Goal: Task Accomplishment & Management: Use online tool/utility

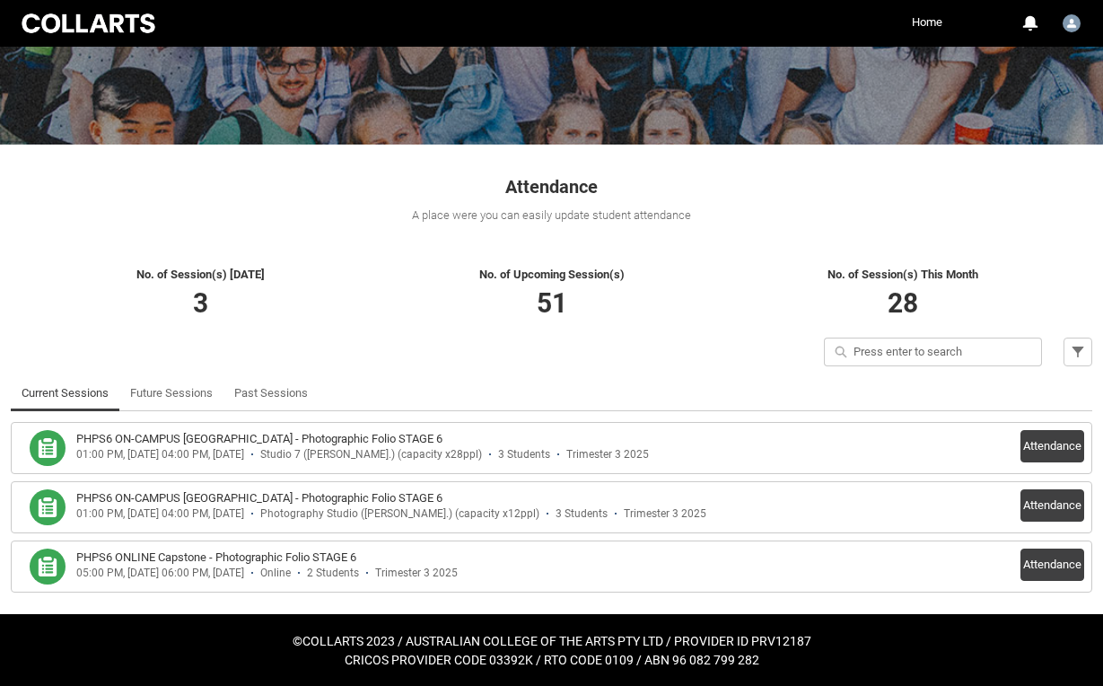
scroll to position [190, 0]
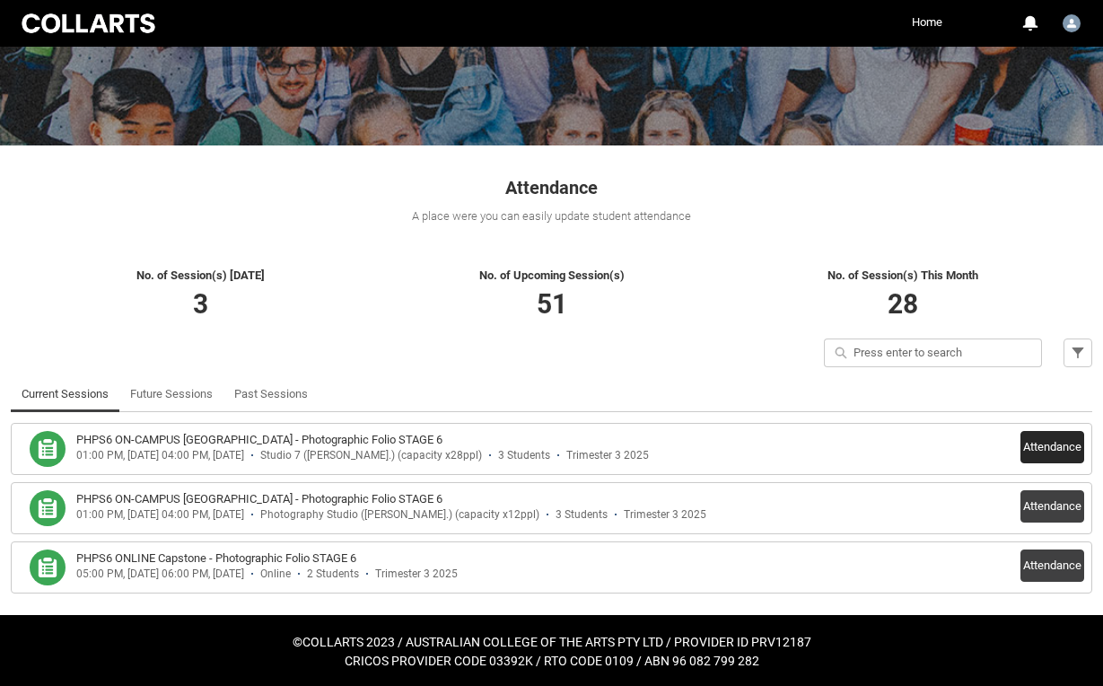
click at [1057, 453] on button "Attendance" at bounding box center [1053, 447] width 64 height 32
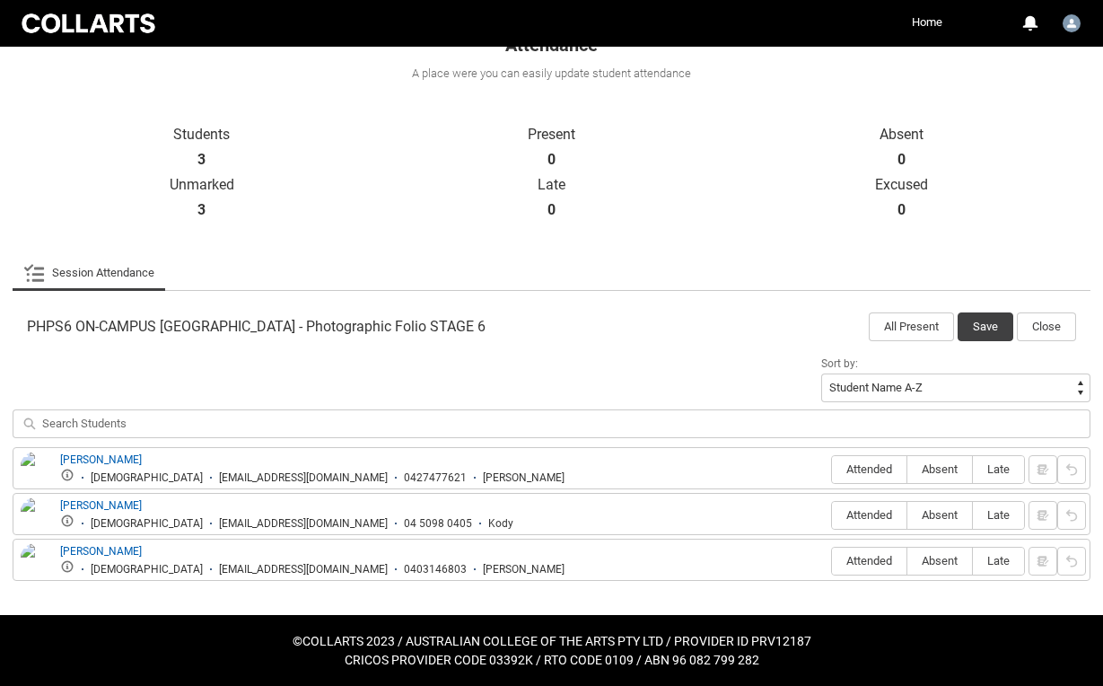
scroll to position [333, 0]
click at [919, 332] on button "All Present" at bounding box center [911, 326] width 85 height 29
radio input "true"
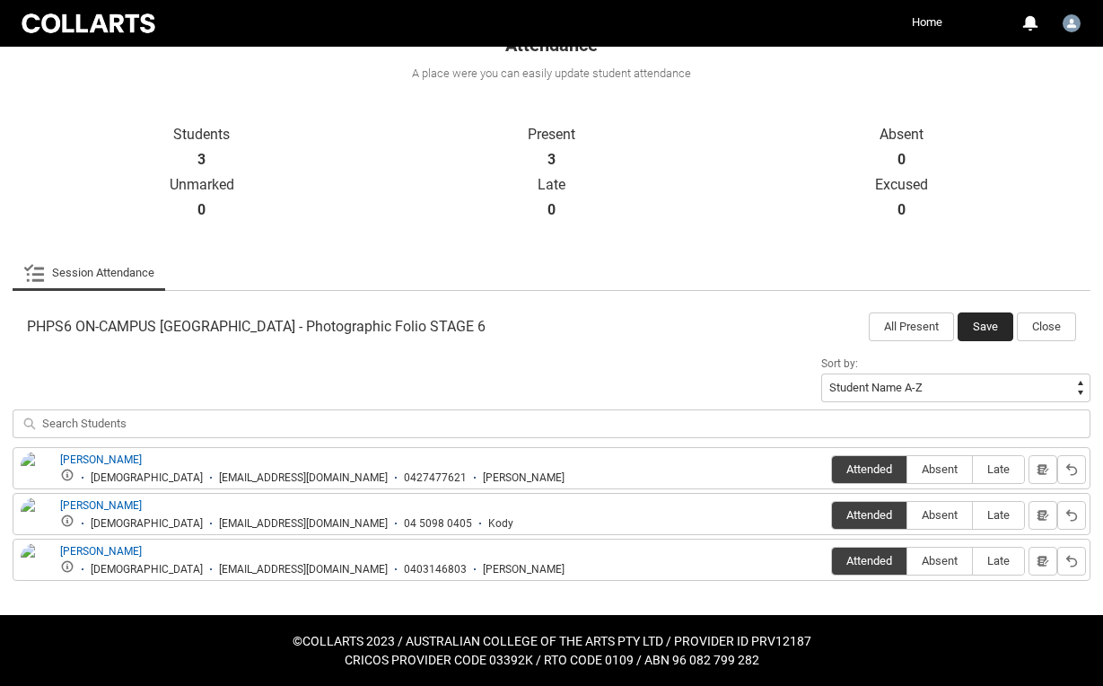
click at [971, 329] on button "Save" at bounding box center [986, 326] width 56 height 29
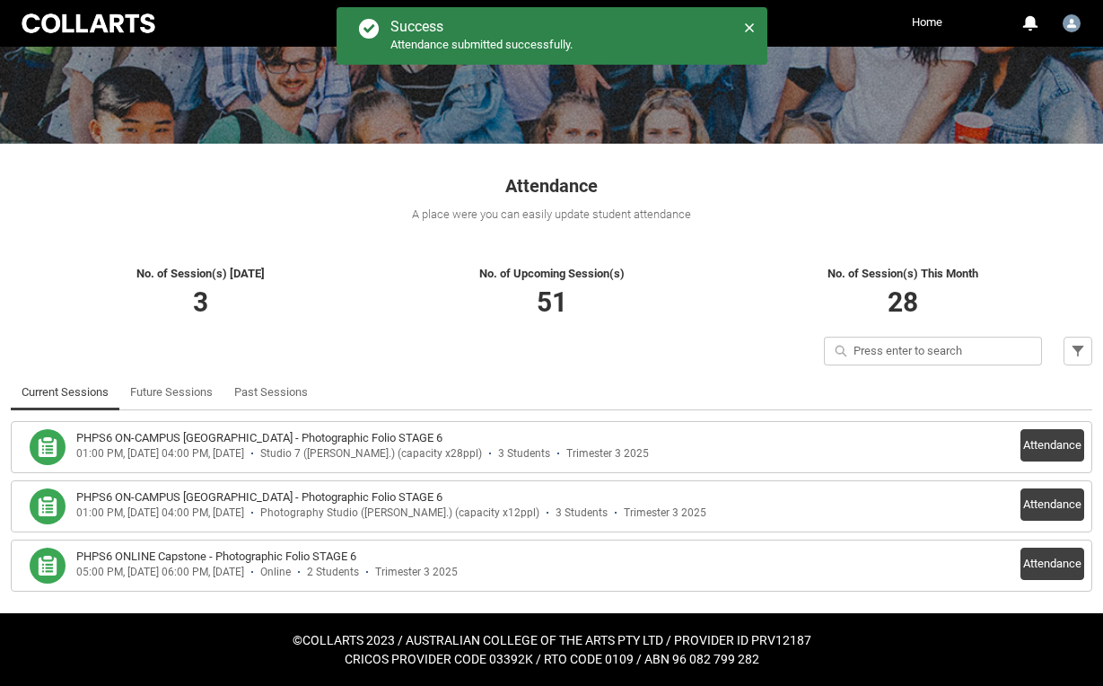
scroll to position [190, 0]
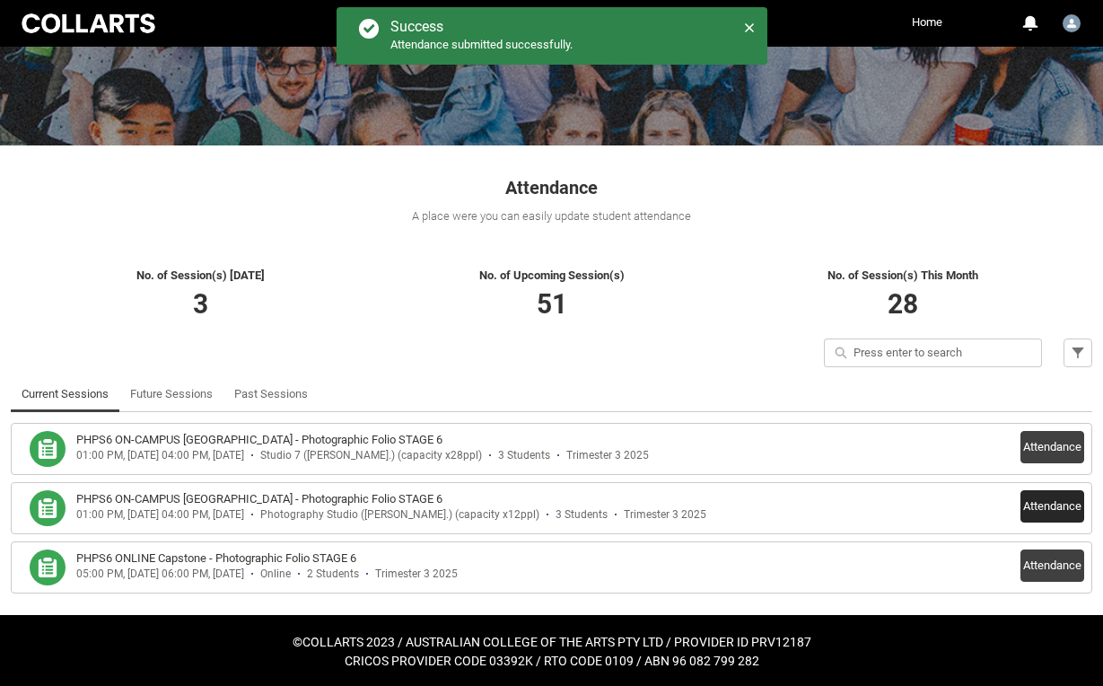
click at [1027, 502] on button "Attendance" at bounding box center [1053, 506] width 64 height 32
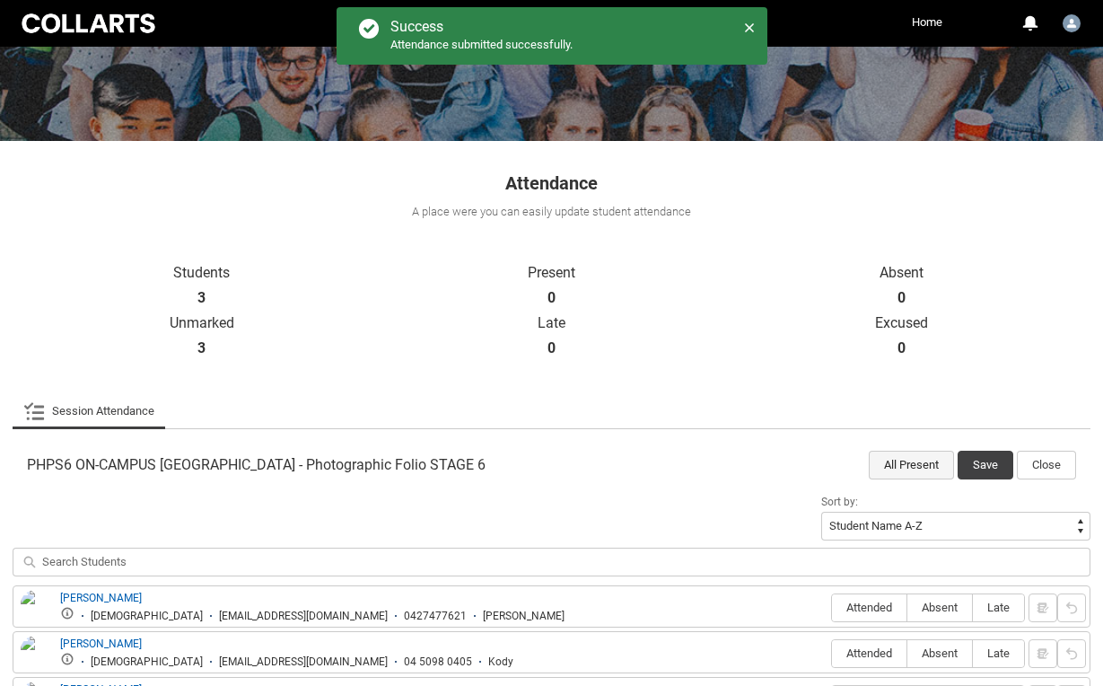
click at [890, 463] on button "All Present" at bounding box center [911, 465] width 85 height 29
radio input "true"
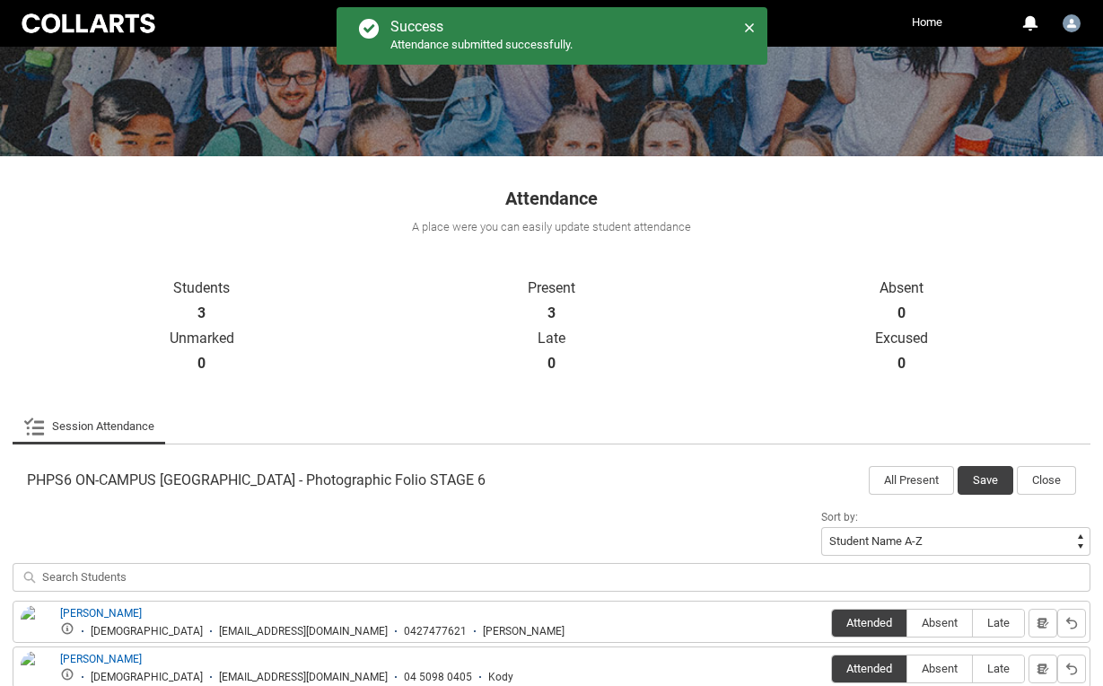
scroll to position [177, 1]
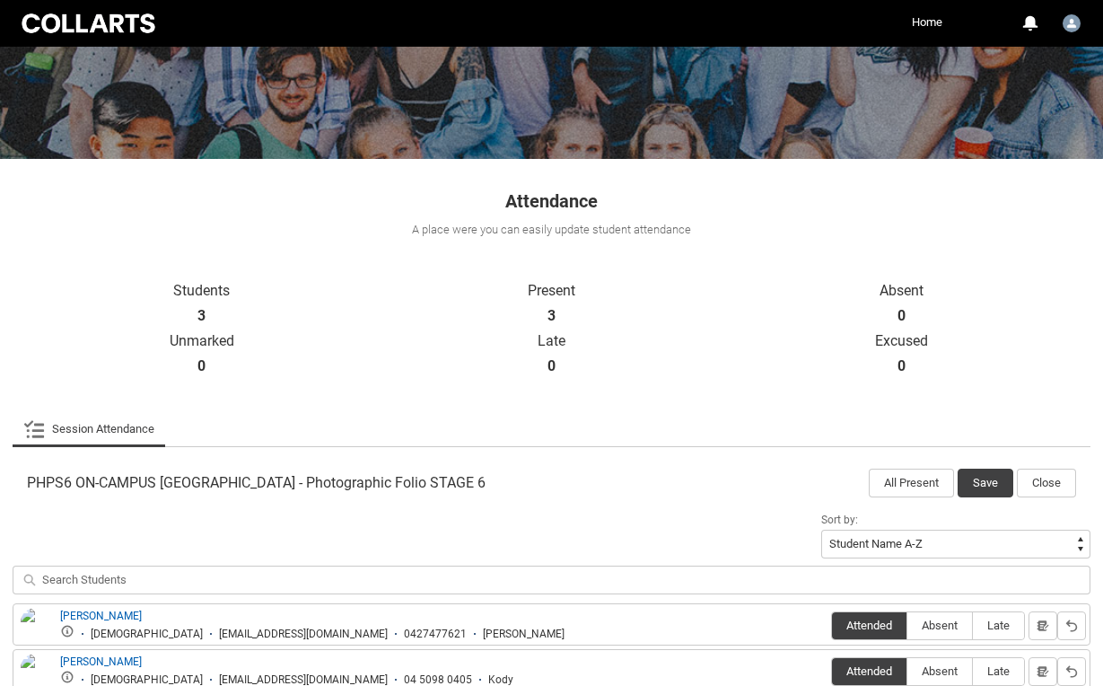
click at [987, 476] on button "Save" at bounding box center [986, 483] width 56 height 29
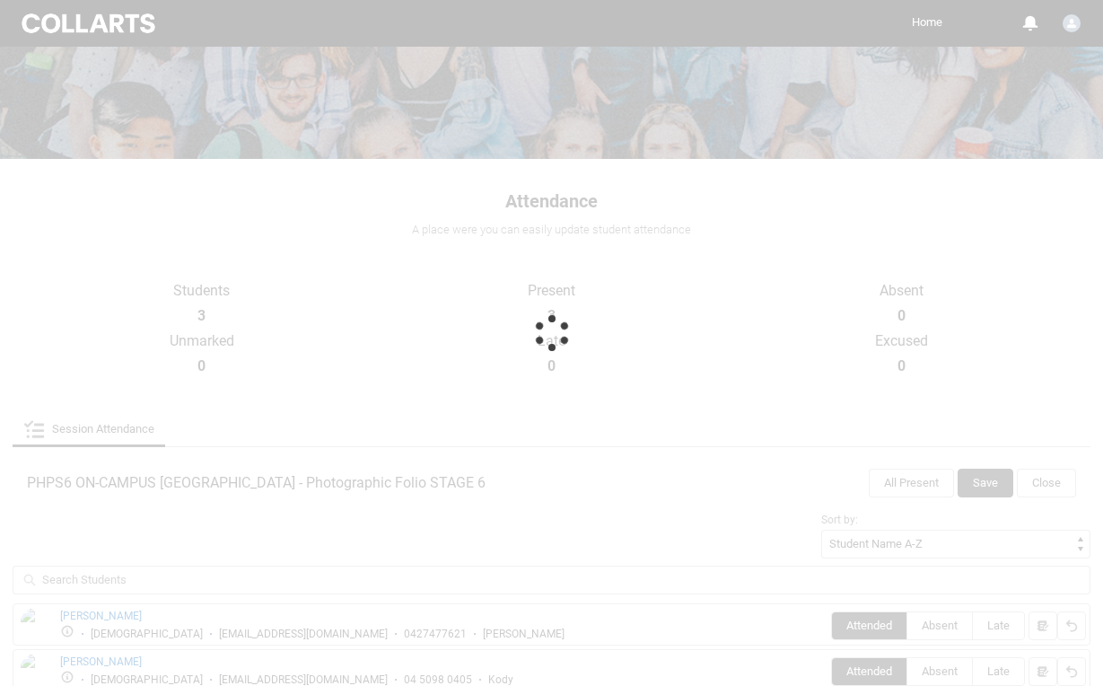
scroll to position [173, 0]
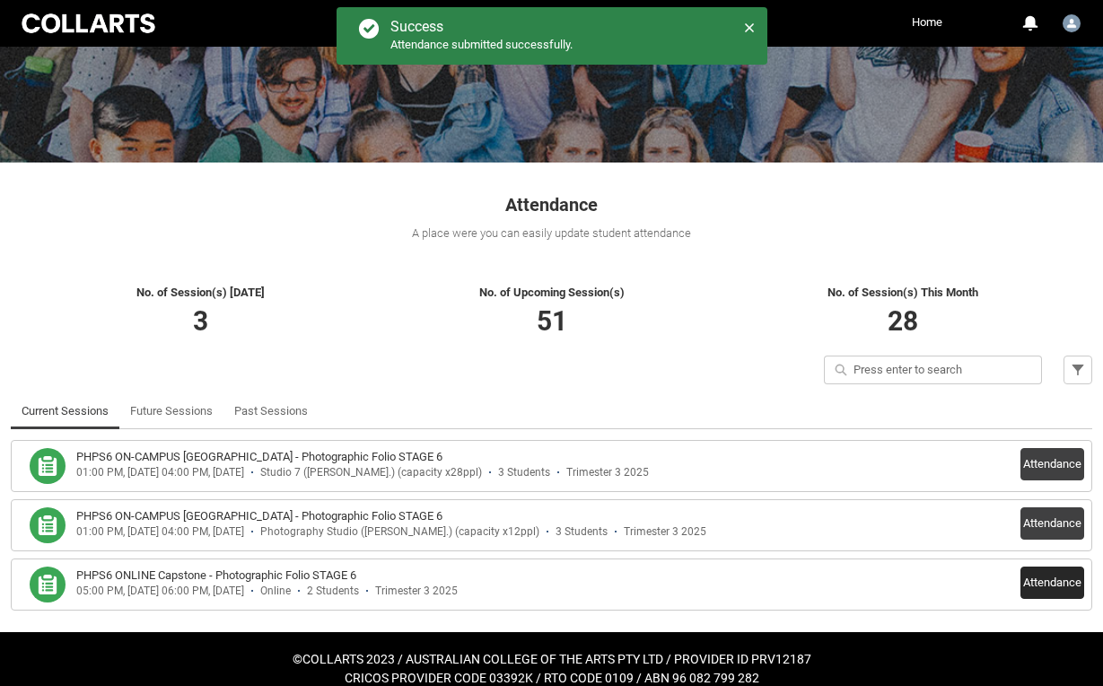
click at [1052, 581] on button "Attendance" at bounding box center [1053, 582] width 64 height 32
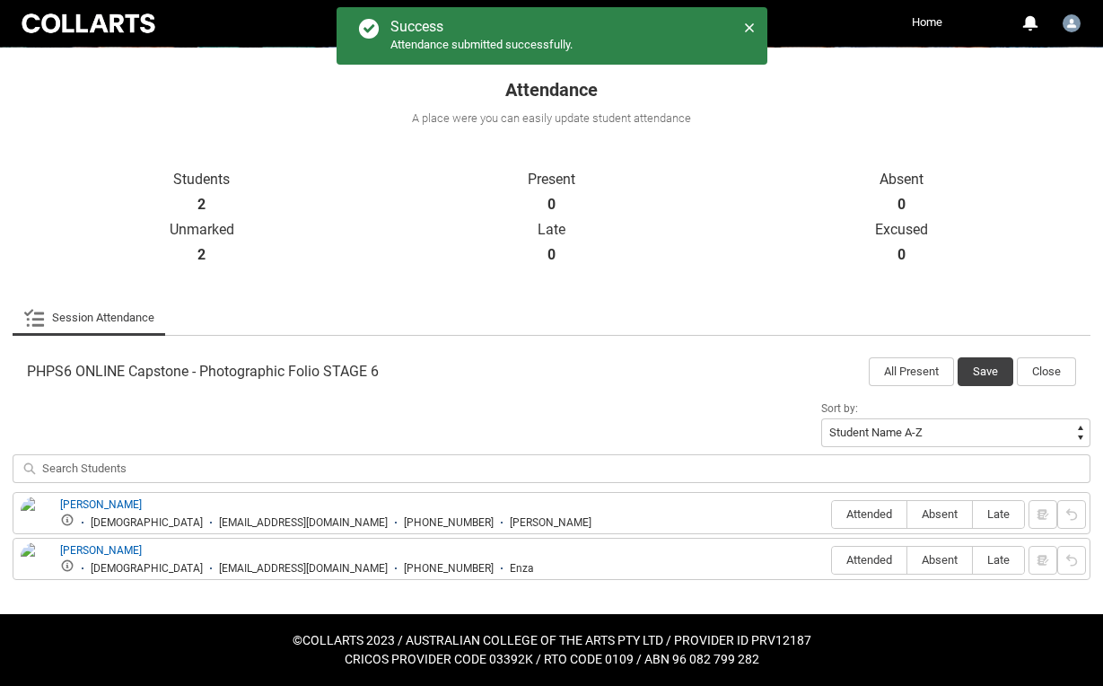
scroll to position [287, 0]
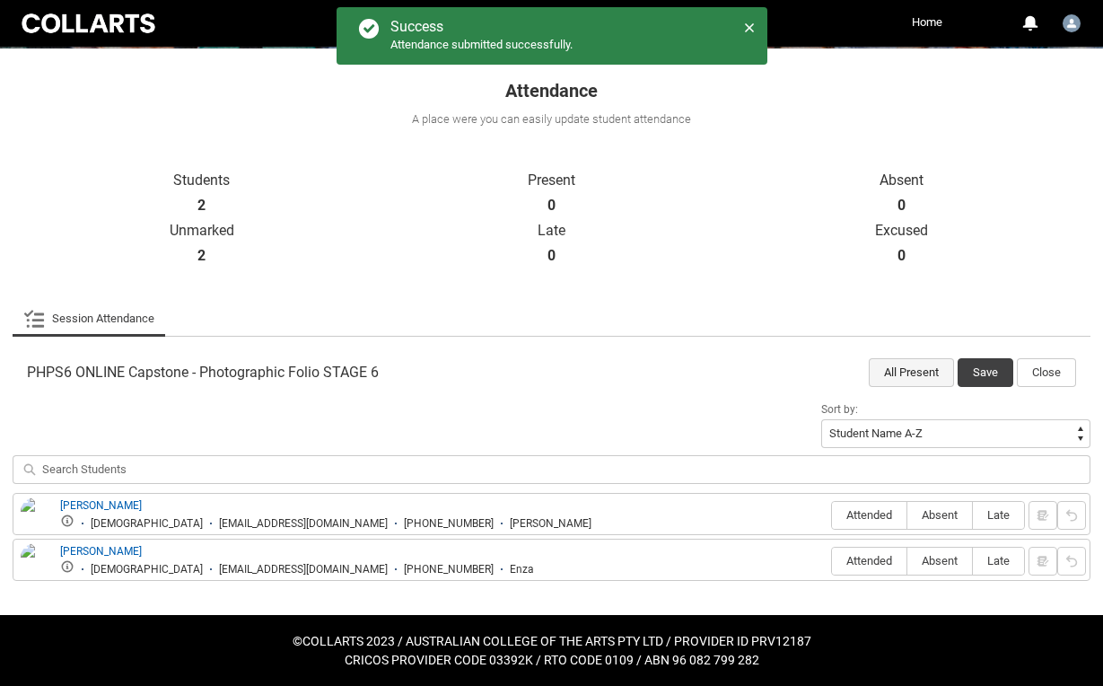
click at [907, 370] on button "All Present" at bounding box center [911, 372] width 85 height 29
radio input "true"
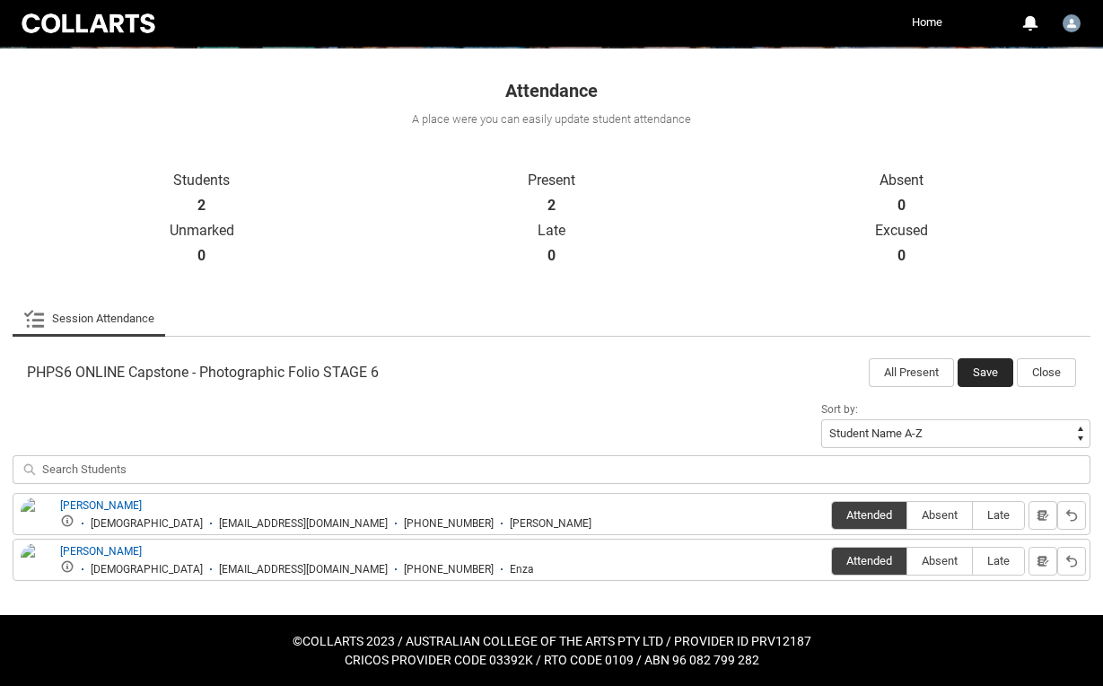
click at [989, 371] on button "Save" at bounding box center [986, 372] width 56 height 29
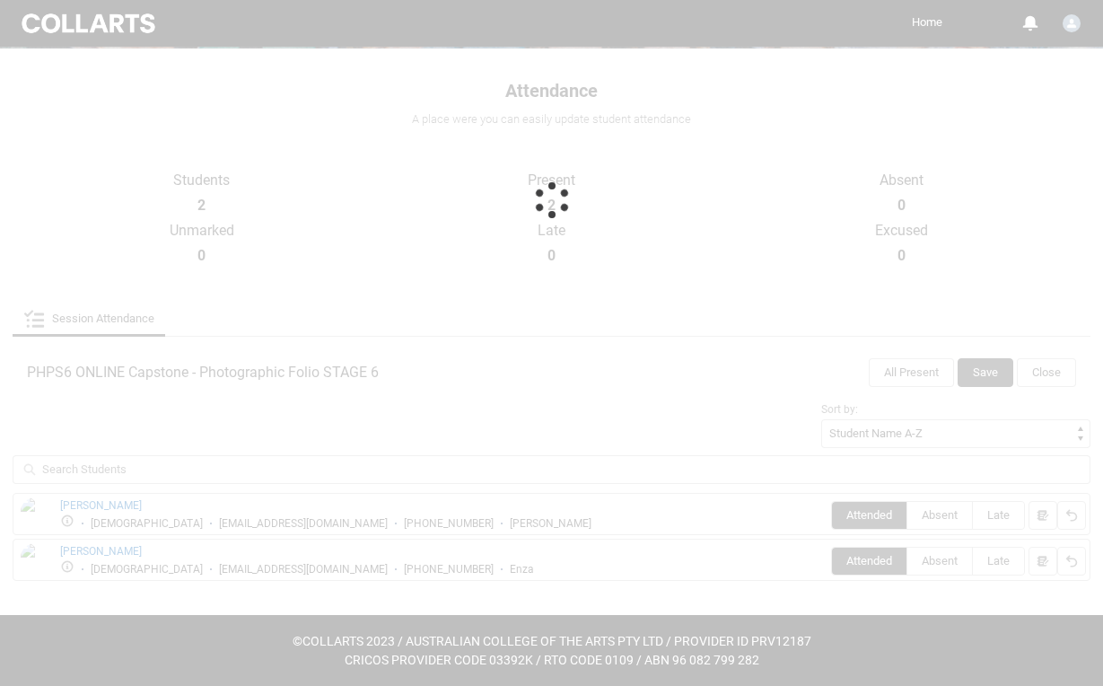
scroll to position [190, 0]
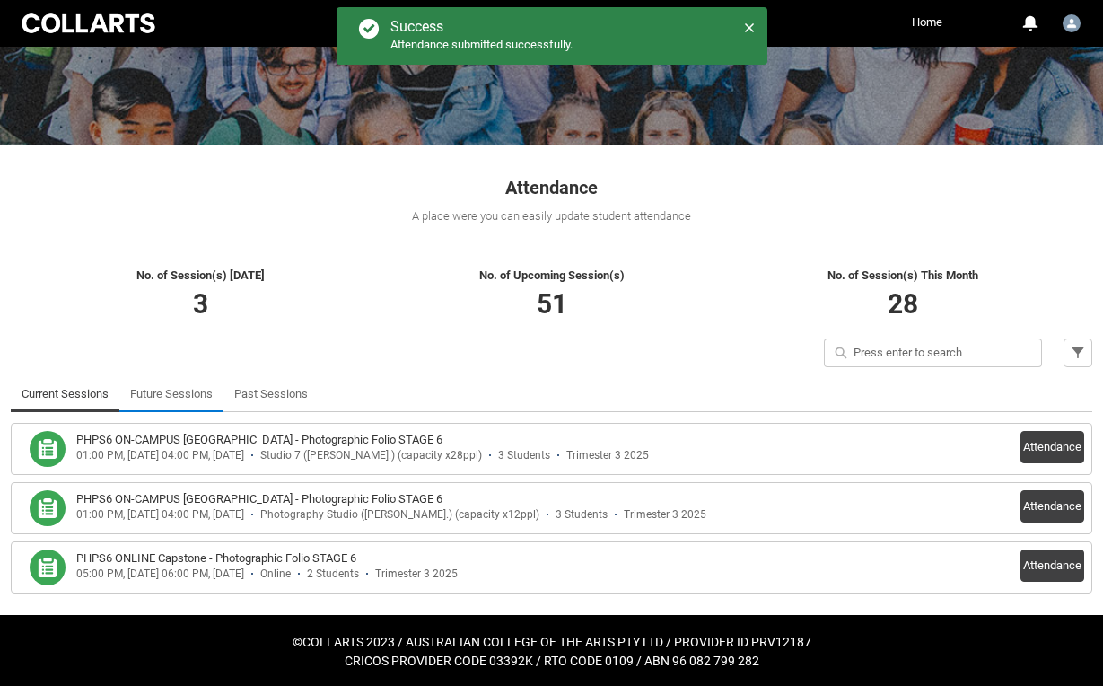
click at [163, 404] on link "Future Sessions" at bounding box center [171, 394] width 83 height 36
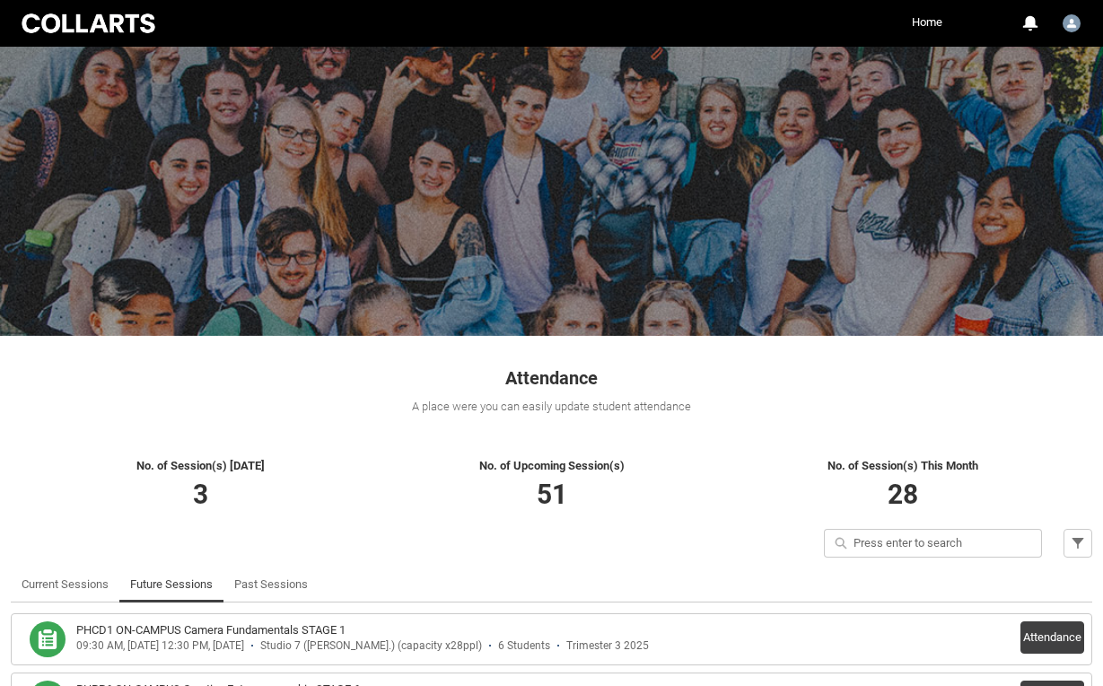
scroll to position [0, 0]
